Goal: Information Seeking & Learning: Learn about a topic

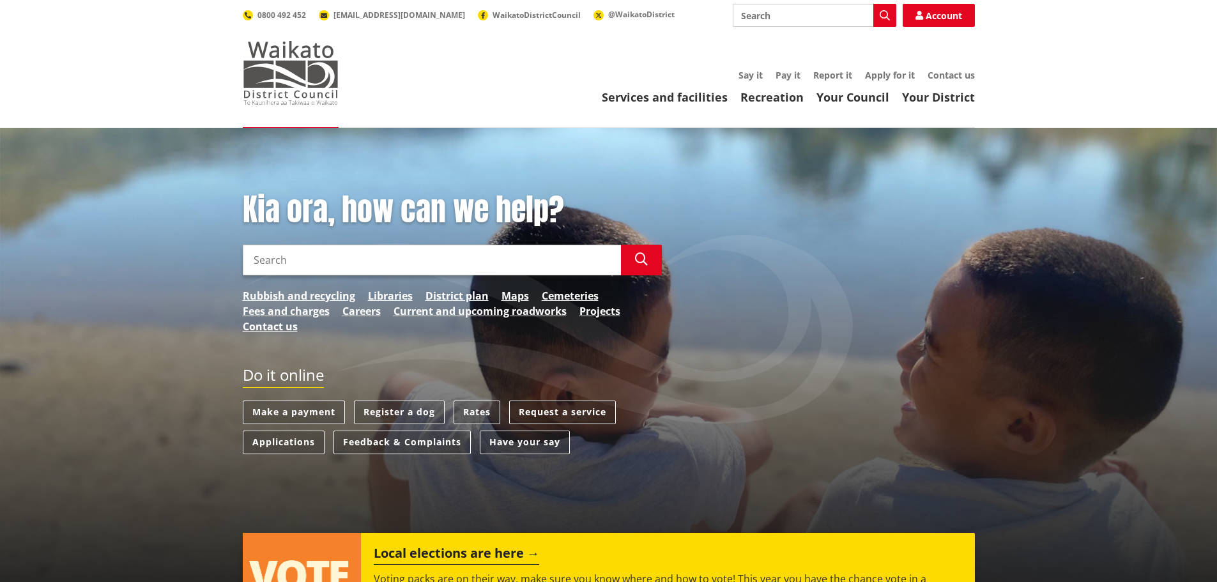
click at [285, 78] on img at bounding box center [291, 73] width 96 height 64
click at [871, 96] on link "Your Council" at bounding box center [852, 96] width 73 height 15
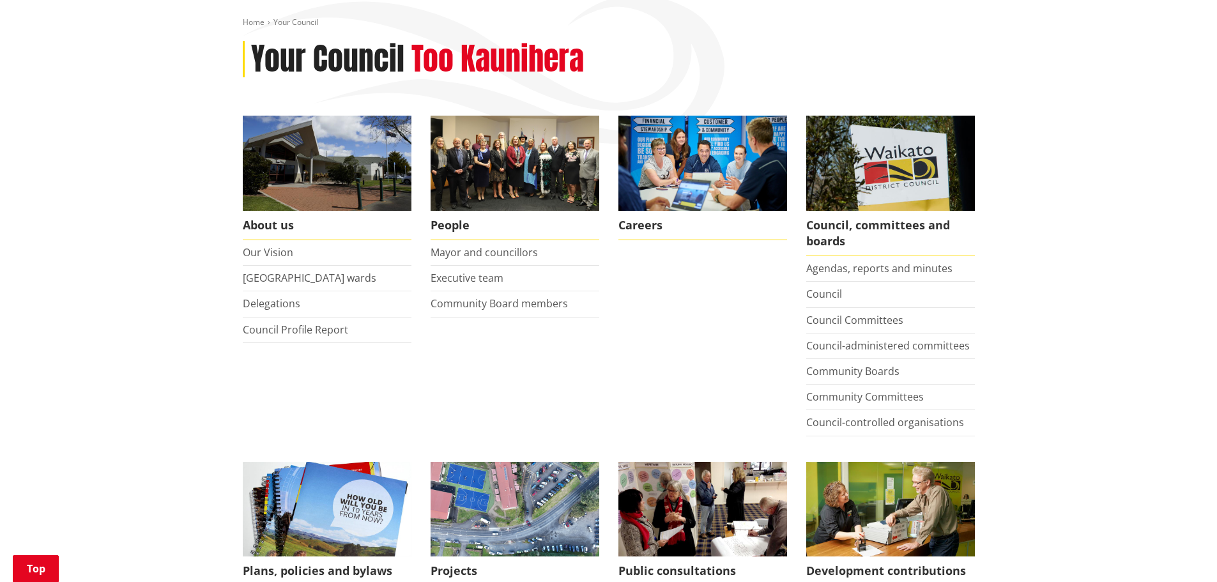
scroll to position [192, 0]
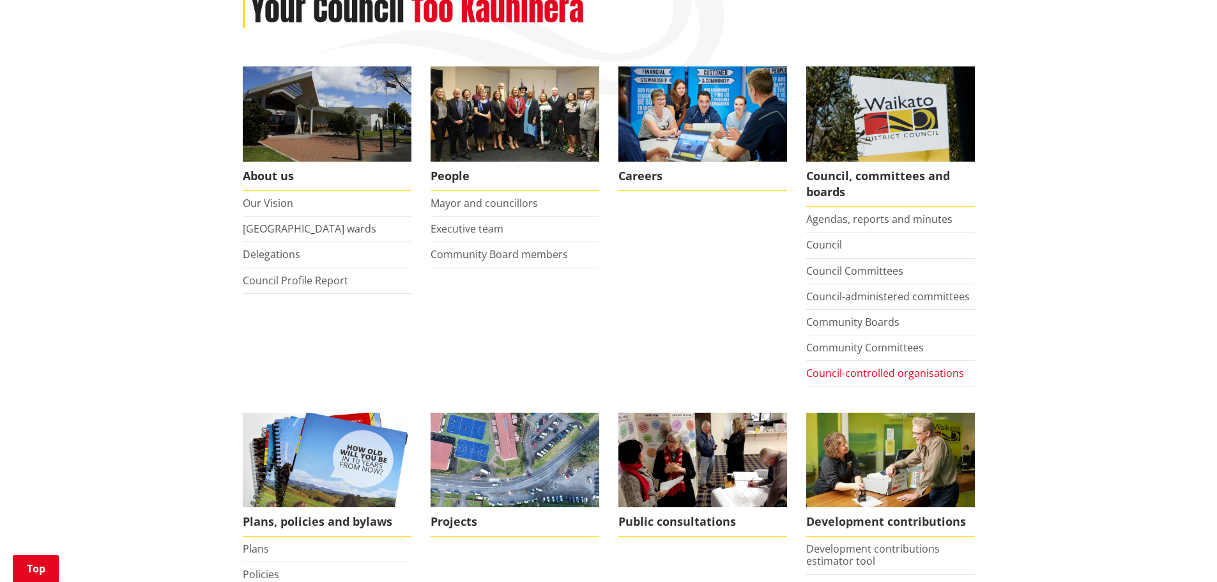
click at [898, 374] on link "Council-controlled organisations" at bounding box center [885, 373] width 158 height 14
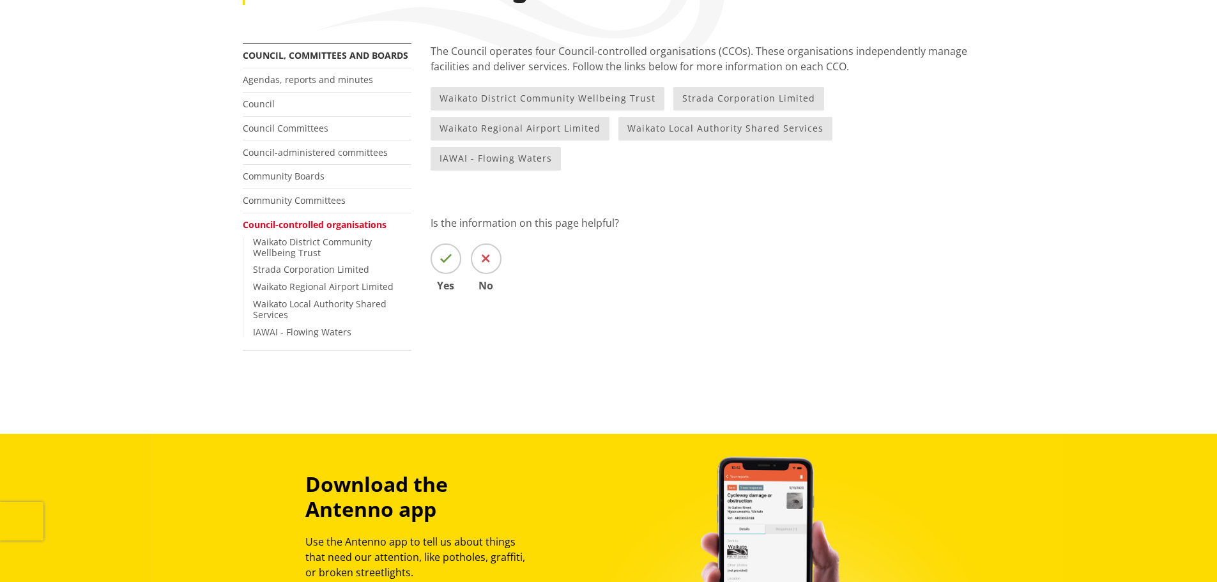
scroll to position [64, 0]
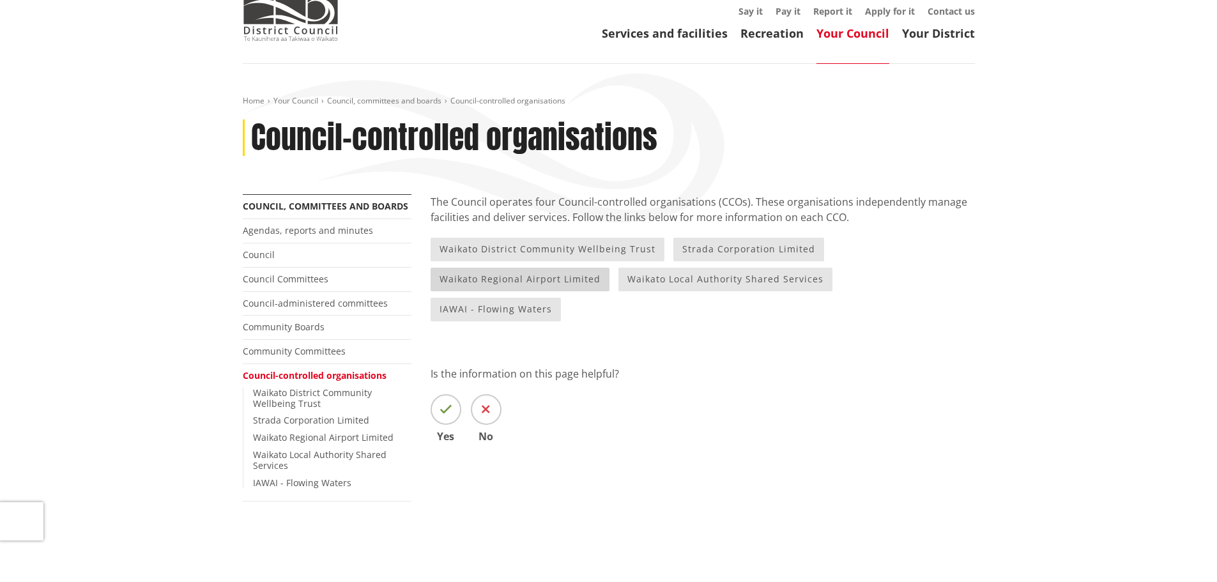
click at [489, 280] on link "Waikato Regional Airport Limited" at bounding box center [520, 280] width 179 height 24
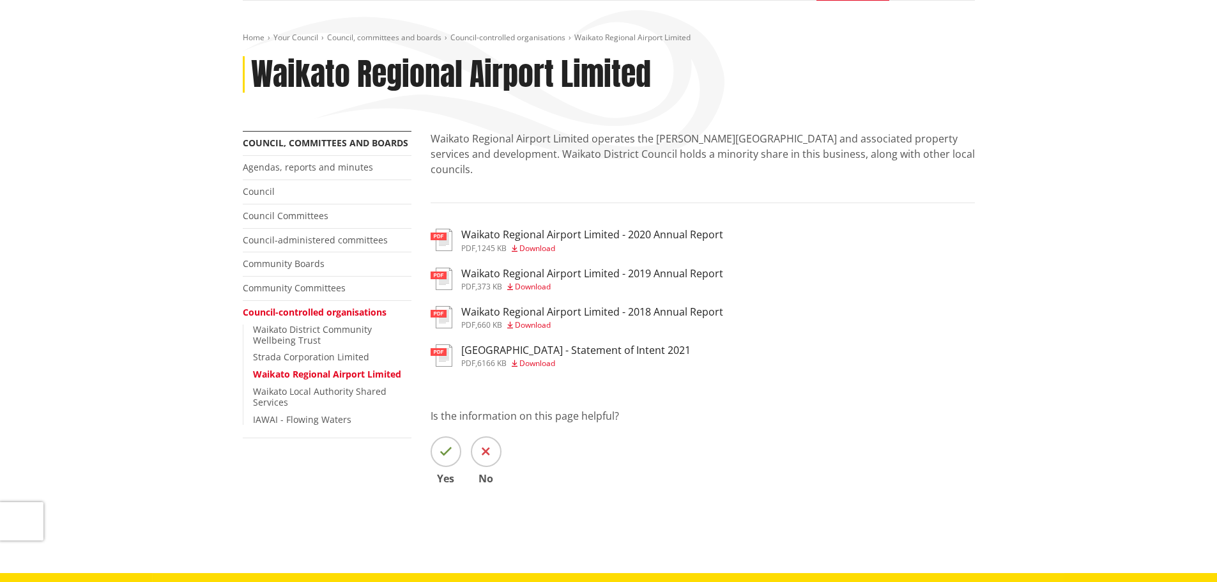
scroll to position [128, 0]
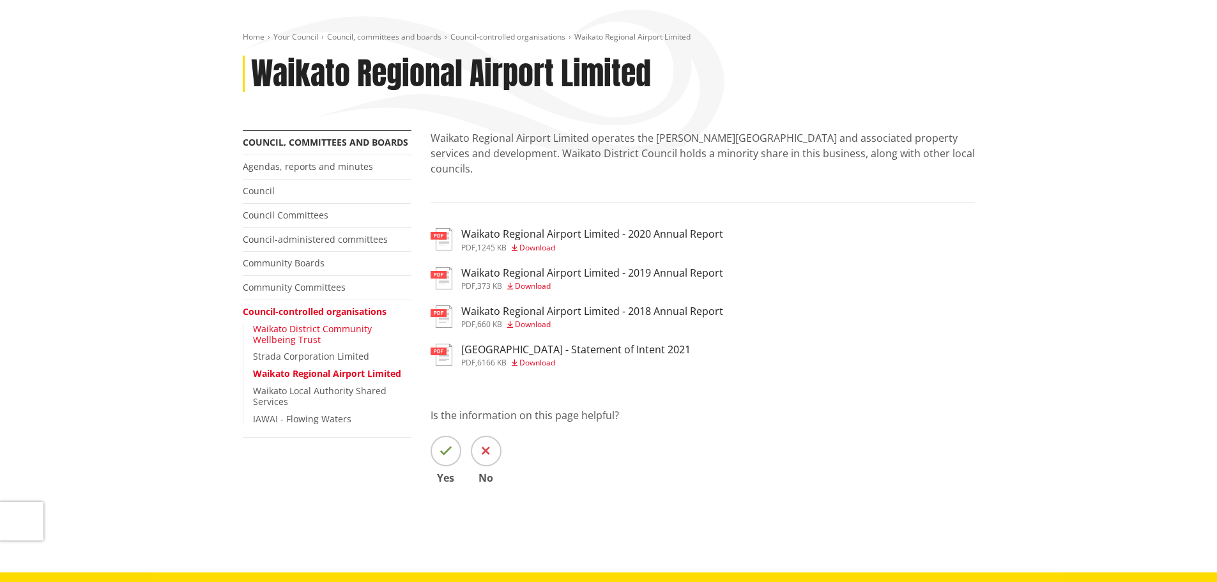
click at [296, 332] on link "Waikato District Community Wellbeing Trust" at bounding box center [312, 334] width 119 height 23
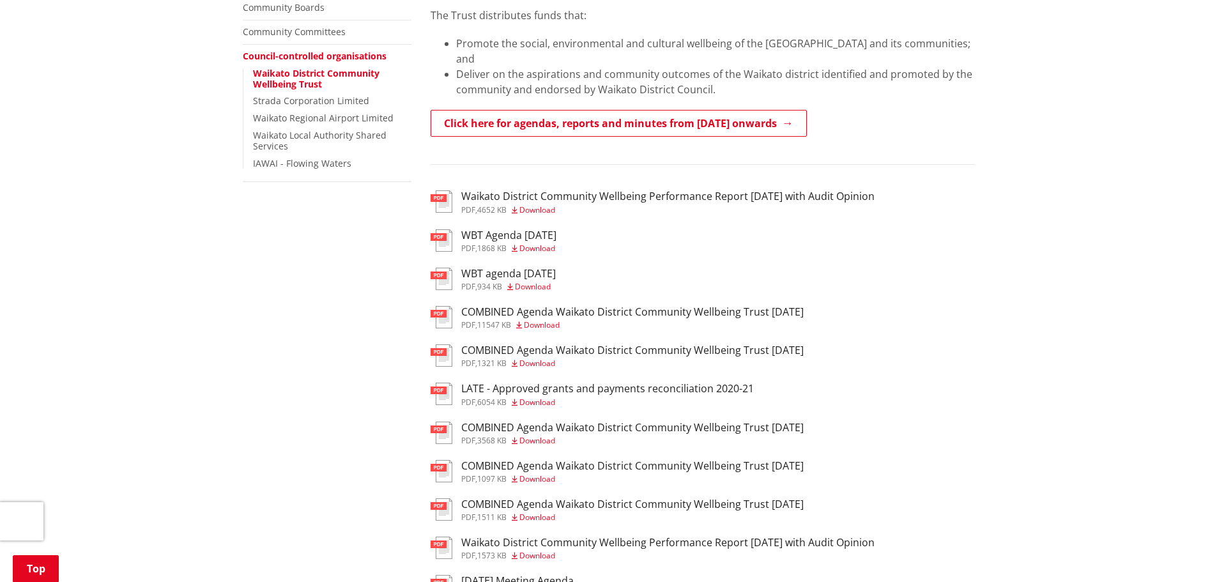
scroll to position [319, 0]
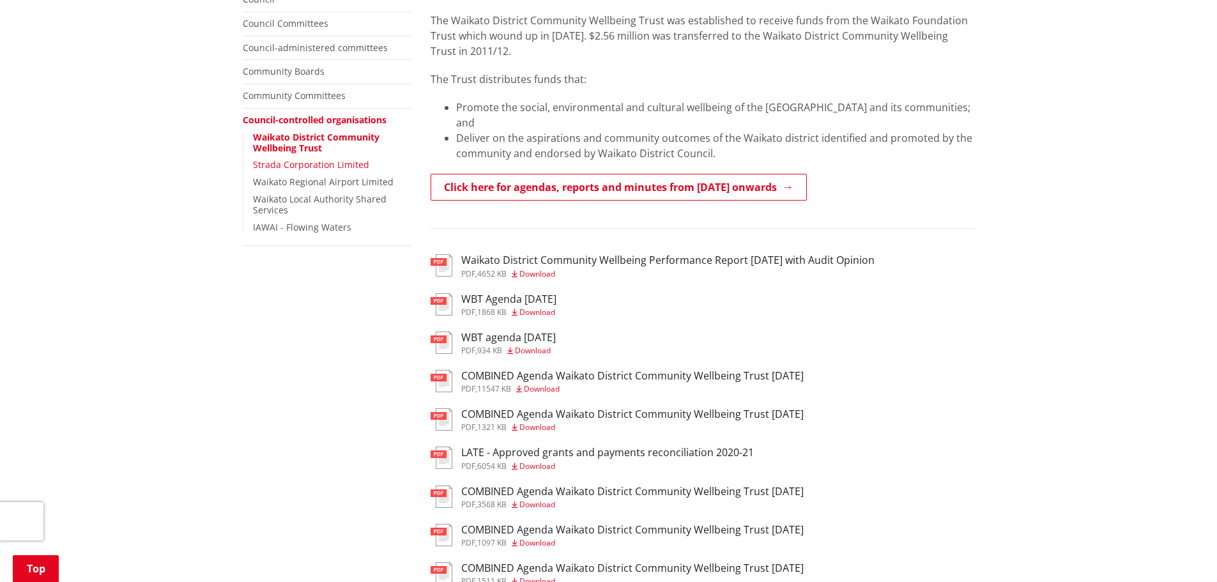
click at [326, 167] on link "Strada Corporation Limited" at bounding box center [311, 164] width 116 height 12
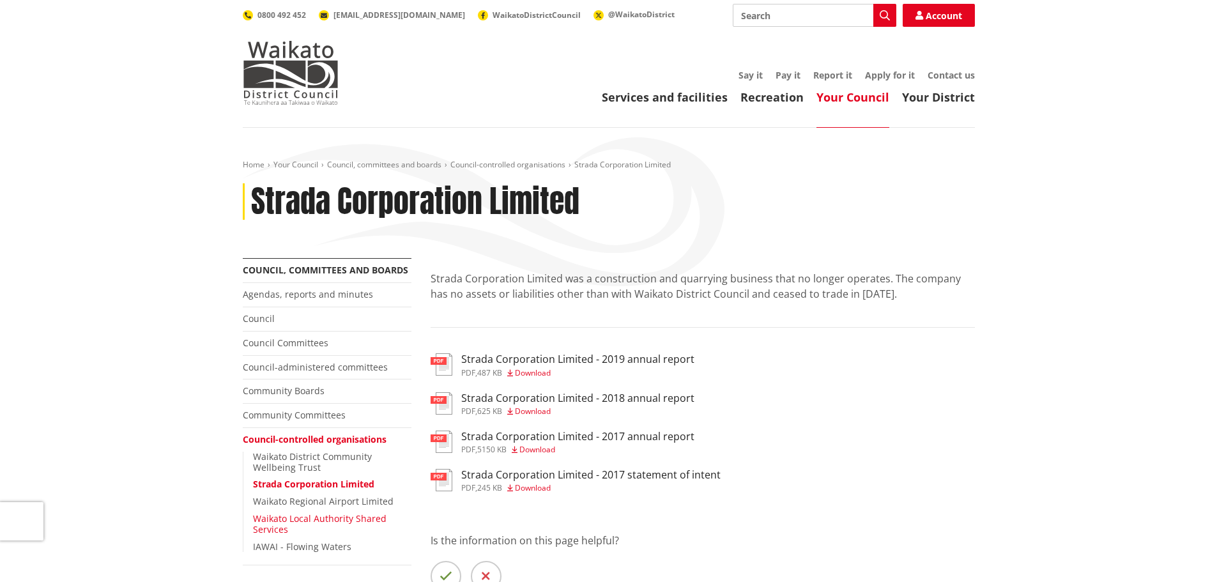
click at [277, 523] on link "Waikato Local Authority Shared Services" at bounding box center [320, 523] width 134 height 23
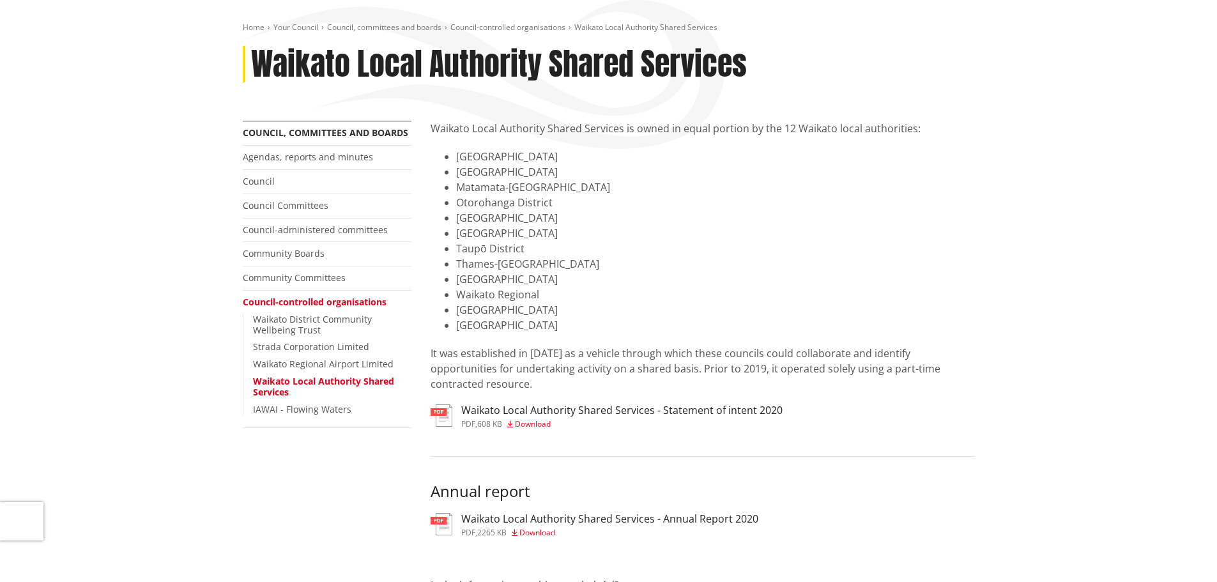
scroll to position [192, 0]
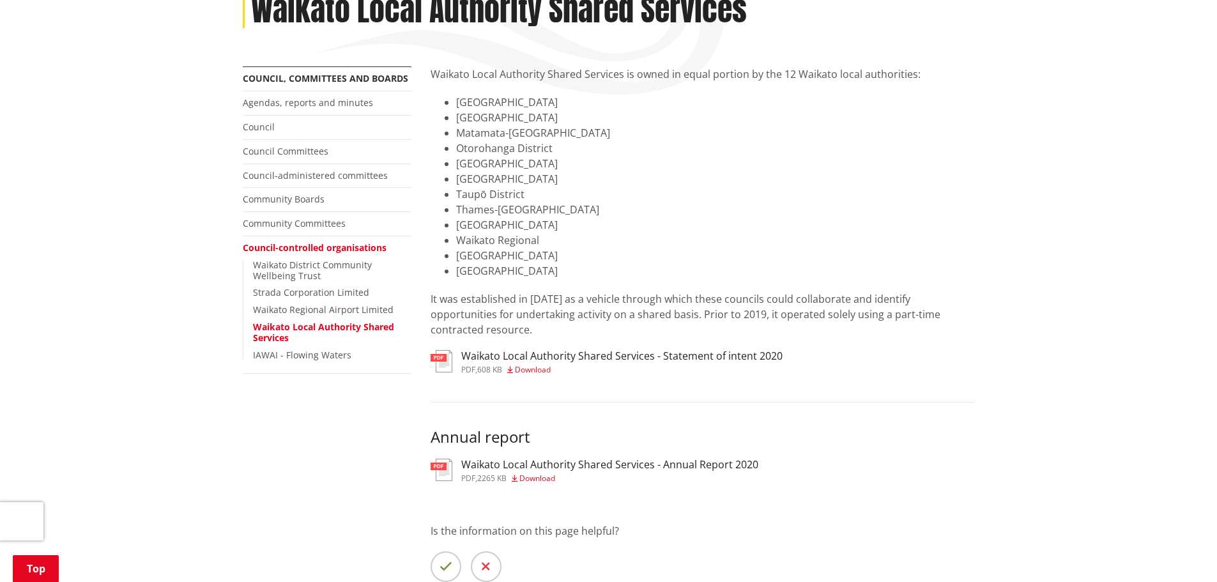
click at [577, 459] on h3 "Waikato Local Authority Shared Services - Annual Report 2020" at bounding box center [609, 465] width 297 height 12
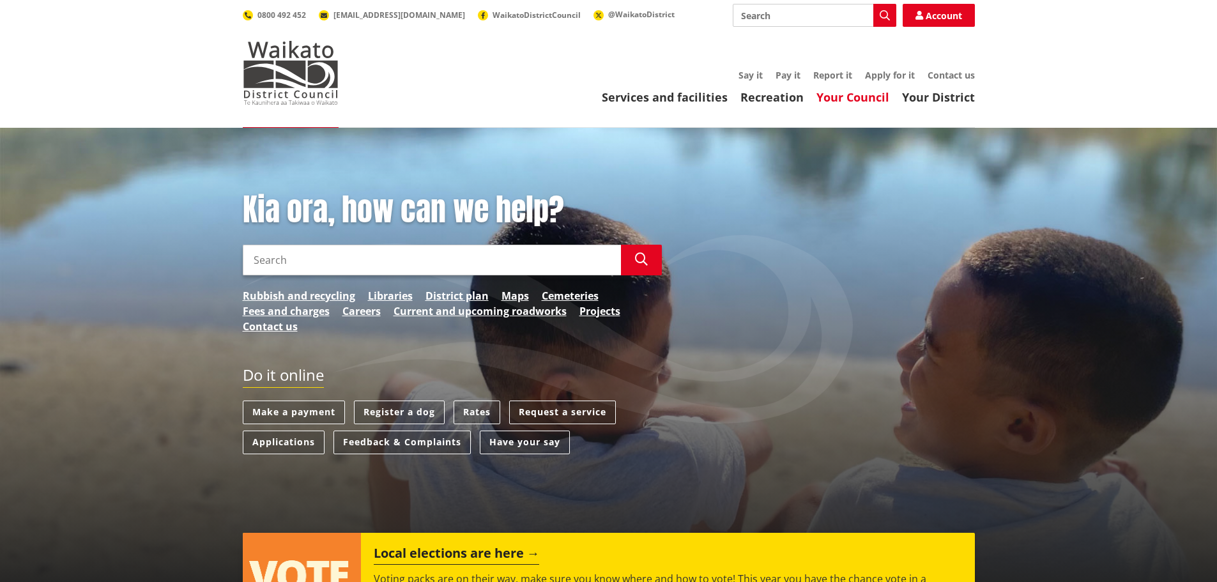
click at [850, 100] on link "Your Council" at bounding box center [852, 96] width 73 height 15
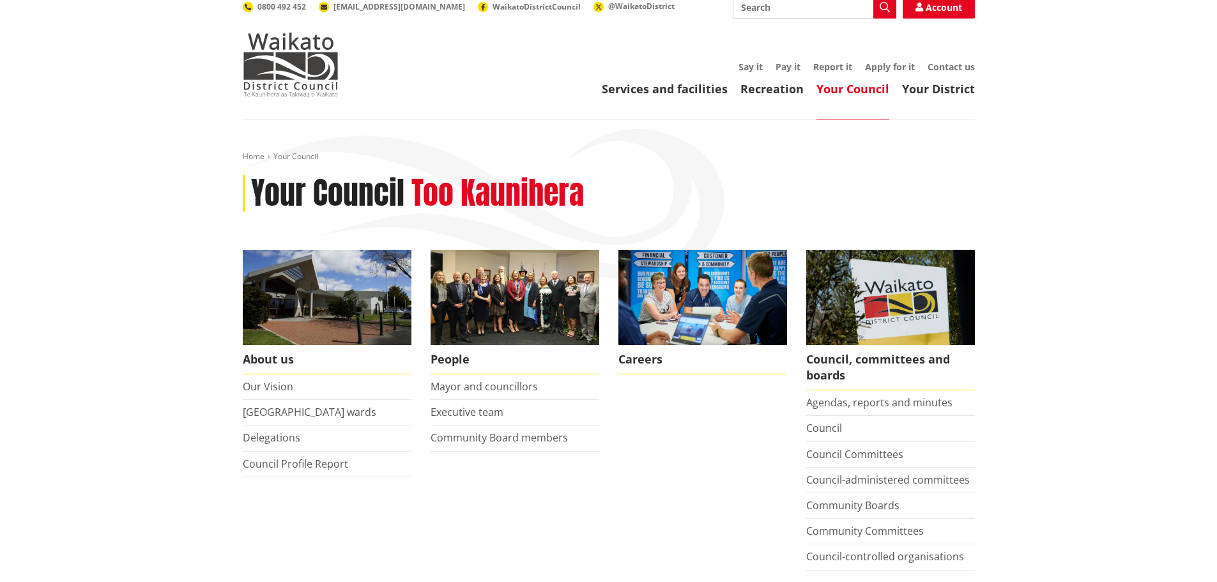
scroll to position [192, 0]
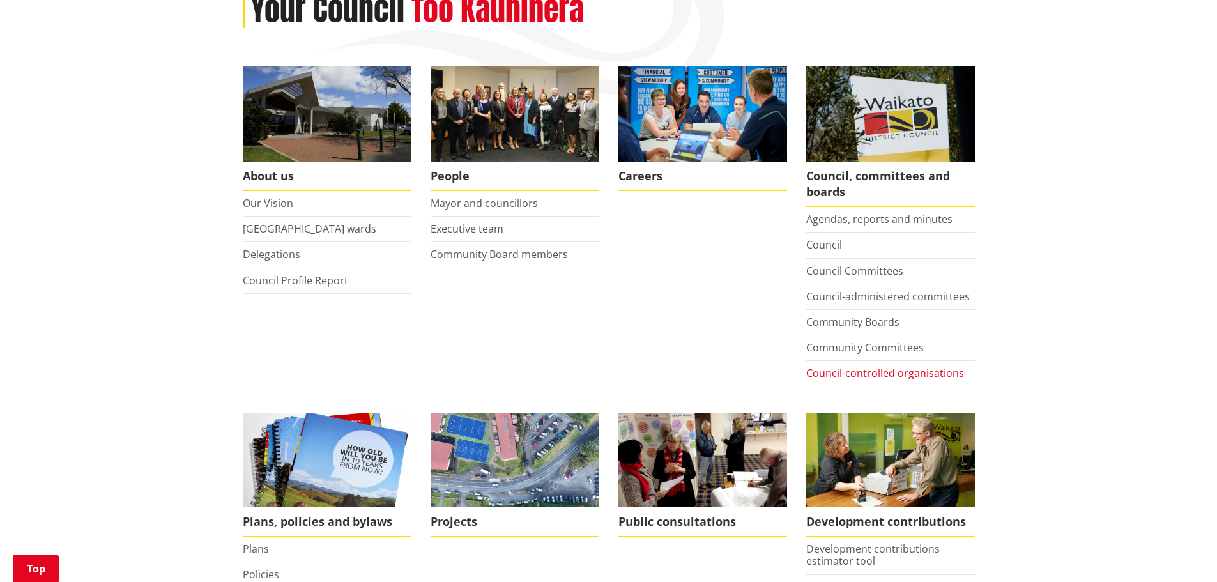
click at [853, 374] on link "Council-controlled organisations" at bounding box center [885, 373] width 158 height 14
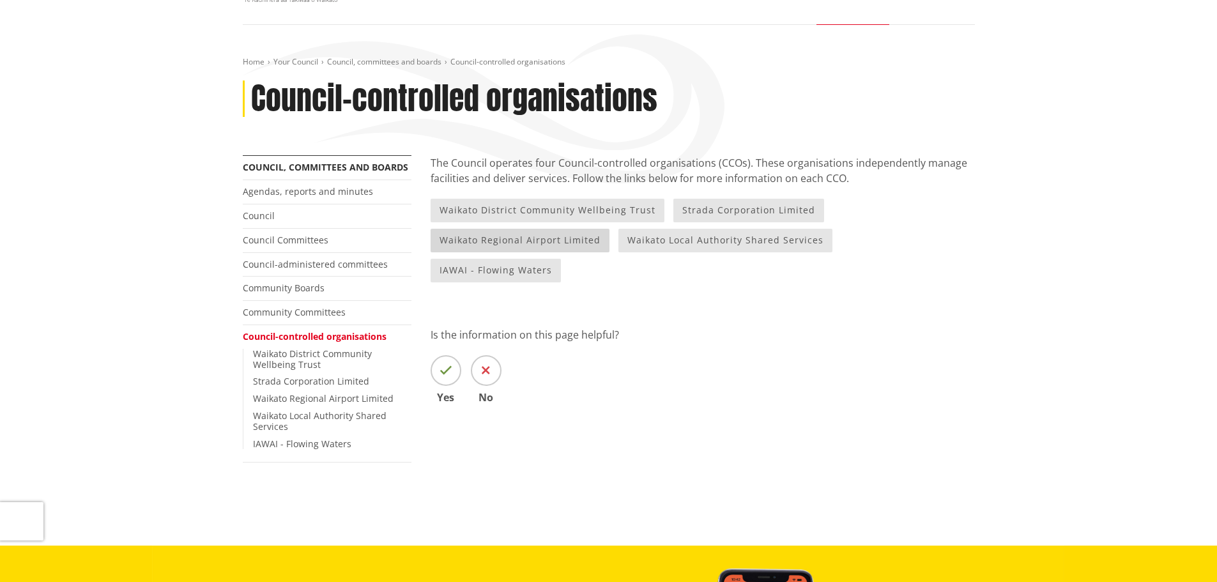
scroll to position [319, 0]
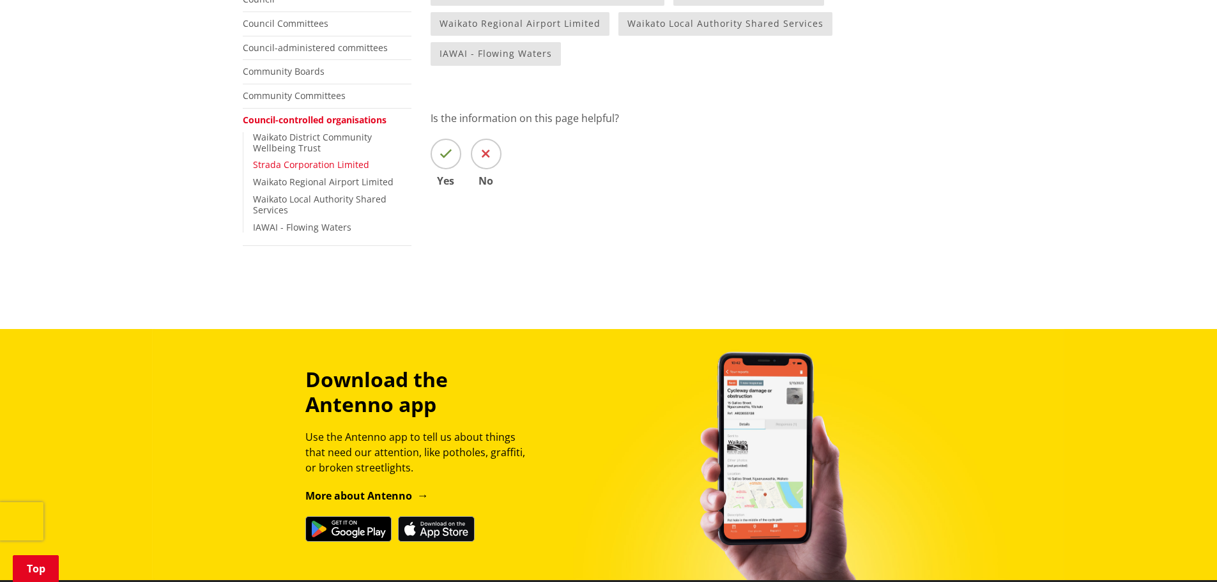
click at [316, 166] on link "Strada Corporation Limited" at bounding box center [311, 164] width 116 height 12
